Goal: Task Accomplishment & Management: Use online tool/utility

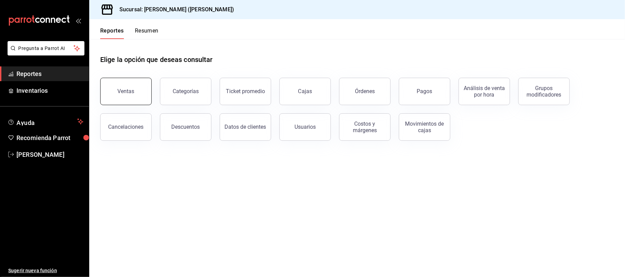
click at [125, 93] on div "Ventas" at bounding box center [126, 91] width 17 height 7
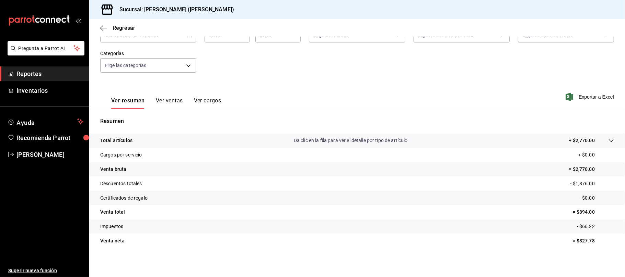
scroll to position [51, 0]
click at [156, 97] on button "Ver ventas" at bounding box center [169, 102] width 27 height 12
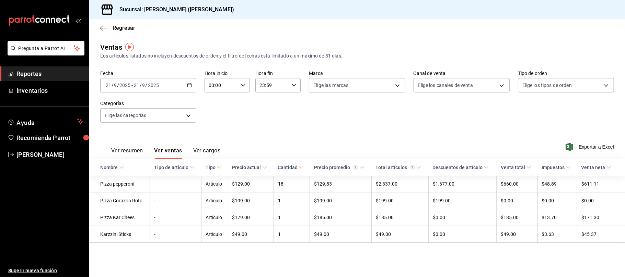
click at [329, 146] on div "Ver resumen Ver ventas Ver cargos Exportar a Excel" at bounding box center [356, 145] width 535 height 28
click at [324, 125] on div "Fecha [DATE] [DATE] - [DATE] [DATE] Hora inicio 00:00 Hora inicio Hora fin 23:5…" at bounding box center [356, 101] width 513 height 60
click at [112, 28] on span "Regresar" at bounding box center [117, 28] width 35 height 7
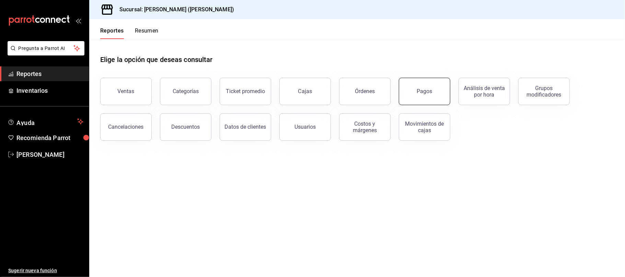
click at [430, 91] on div "Pagos" at bounding box center [424, 91] width 15 height 7
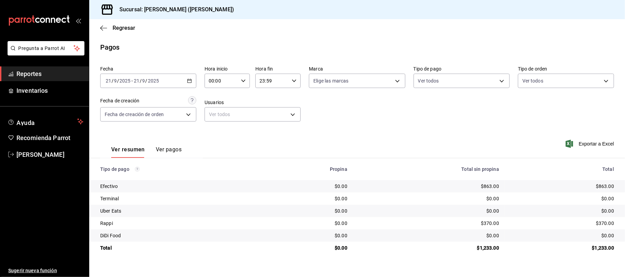
click at [473, 117] on div "Fecha 2025-09-21 21 / 9 / 2025 - 2025-09-21 21 / 9 / 2025 Hora inicio 00:00 Hor…" at bounding box center [356, 96] width 513 height 67
click at [114, 26] on span "Regresar" at bounding box center [123, 28] width 23 height 7
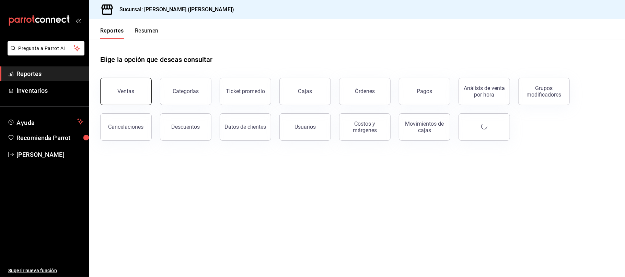
click at [118, 100] on button "Ventas" at bounding box center [125, 91] width 51 height 27
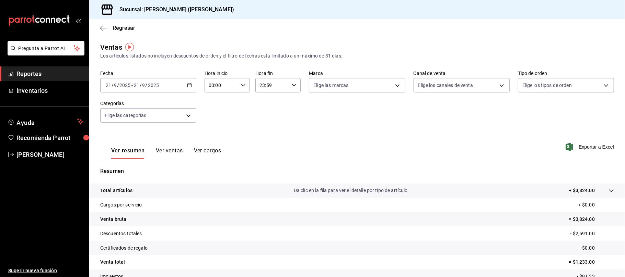
click at [161, 156] on button "Ver ventas" at bounding box center [169, 153] width 27 height 12
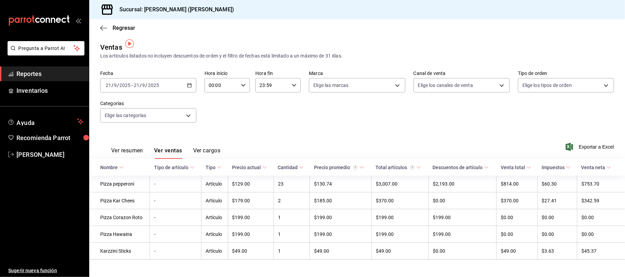
scroll to position [10, 0]
